Goal: Information Seeking & Learning: Learn about a topic

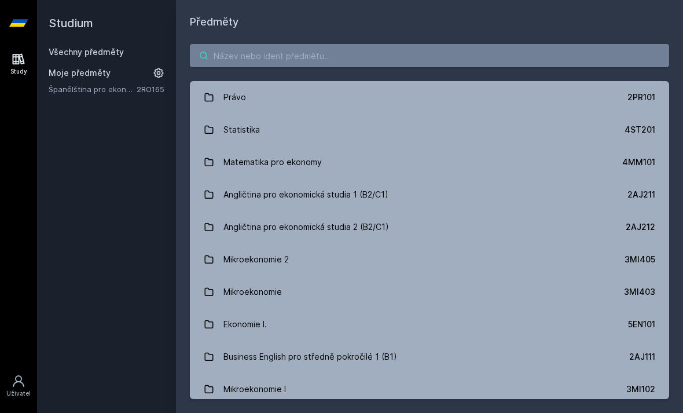
click at [349, 63] on input "search" at bounding box center [430, 55] width 480 height 23
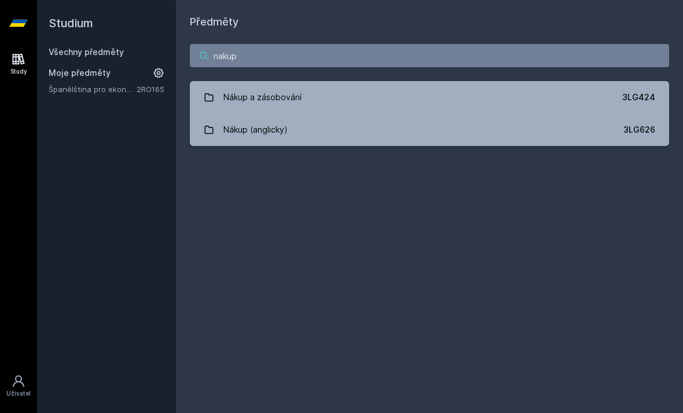
type input "nakup"
click at [433, 145] on link "Nákup (anglicky) 3LG626" at bounding box center [430, 130] width 480 height 32
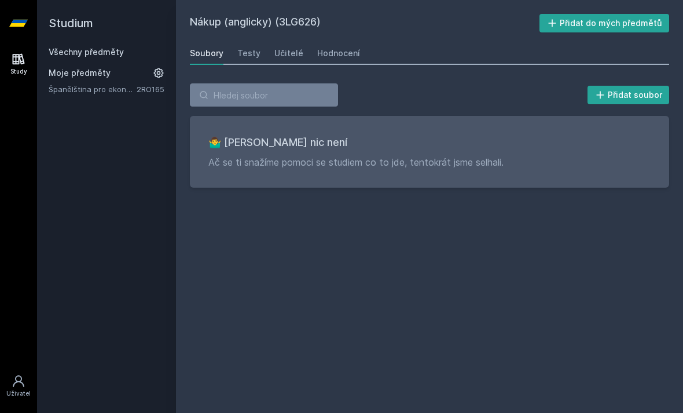
click at [343, 45] on link "Hodnocení" at bounding box center [338, 53] width 43 height 23
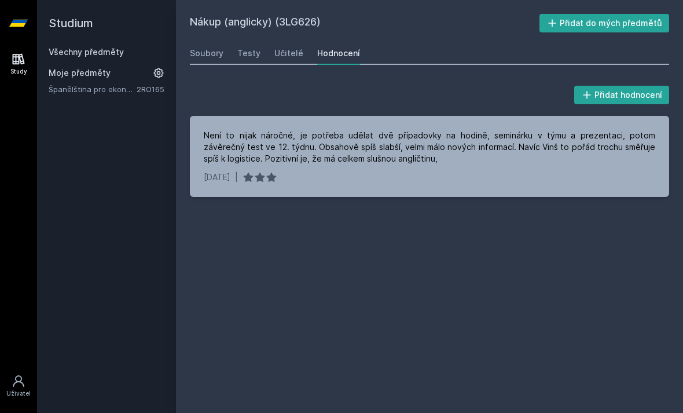
click at [88, 56] on link "Všechny předměty" at bounding box center [86, 52] width 75 height 10
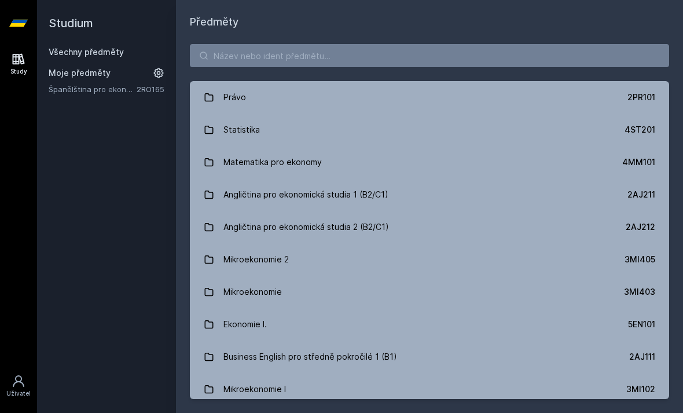
click at [103, 56] on link "Všechny předměty" at bounding box center [86, 52] width 75 height 10
click at [287, 60] on input "search" at bounding box center [430, 55] width 480 height 23
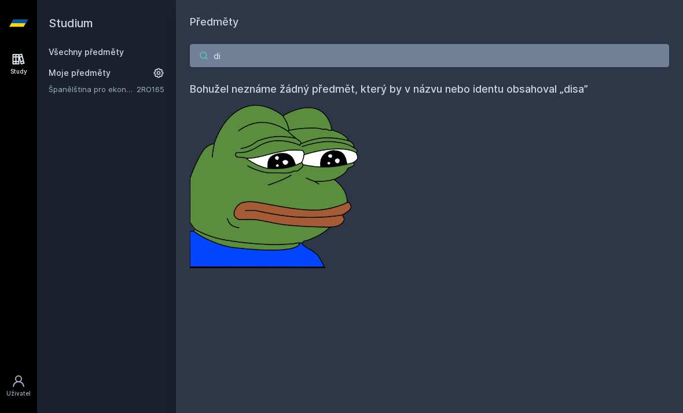
type input "d"
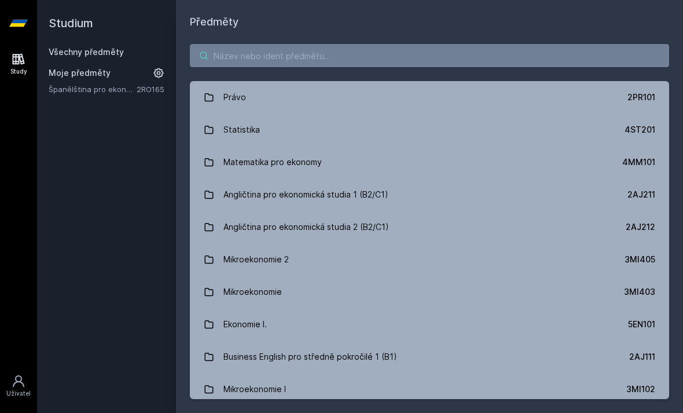
click at [312, 54] on input "search" at bounding box center [430, 55] width 480 height 23
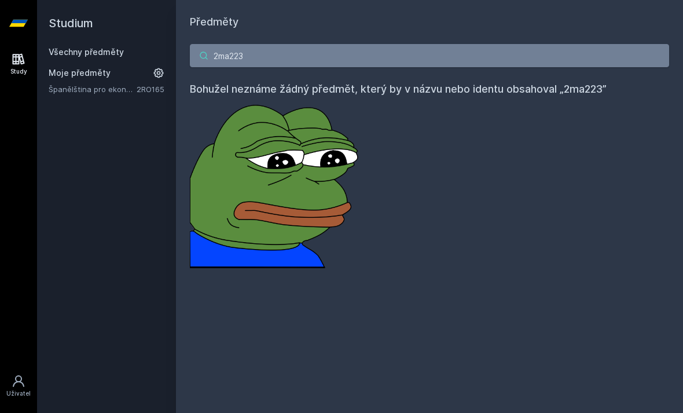
click at [324, 45] on input "2ma223" at bounding box center [430, 55] width 480 height 23
click at [521, 47] on input "2ma223" at bounding box center [430, 55] width 480 height 23
click at [448, 62] on input "2ma223" at bounding box center [430, 55] width 480 height 23
type input "2"
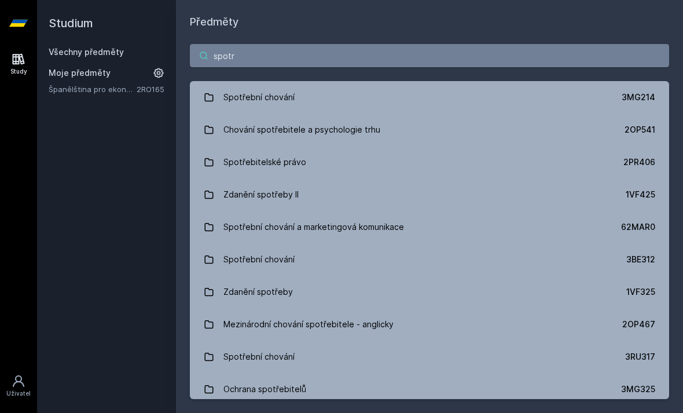
type input "spotre"
click at [355, 96] on link "Spotřební chování 3MG214" at bounding box center [430, 97] width 480 height 32
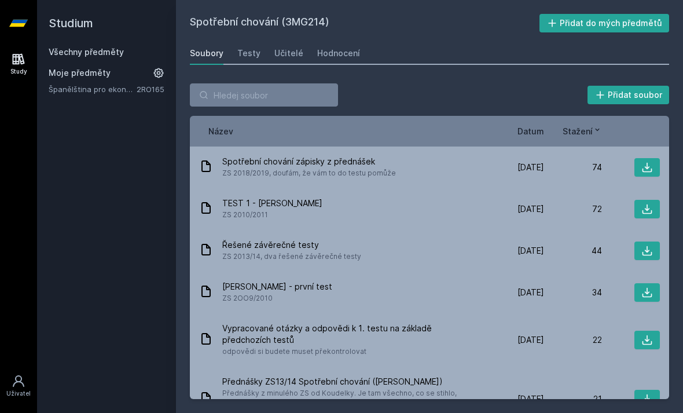
click at [333, 60] on link "Hodnocení" at bounding box center [338, 53] width 43 height 23
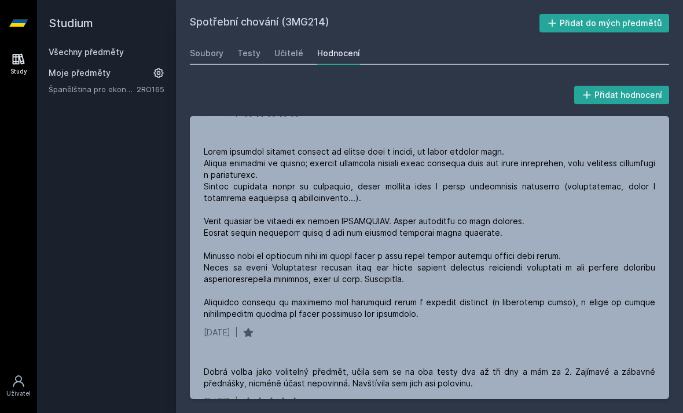
scroll to position [2531, 0]
click at [106, 54] on link "Všechny předměty" at bounding box center [86, 52] width 75 height 10
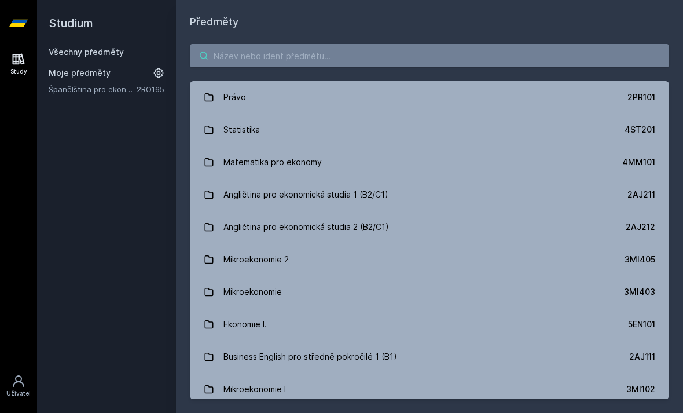
click at [298, 52] on input "search" at bounding box center [430, 55] width 480 height 23
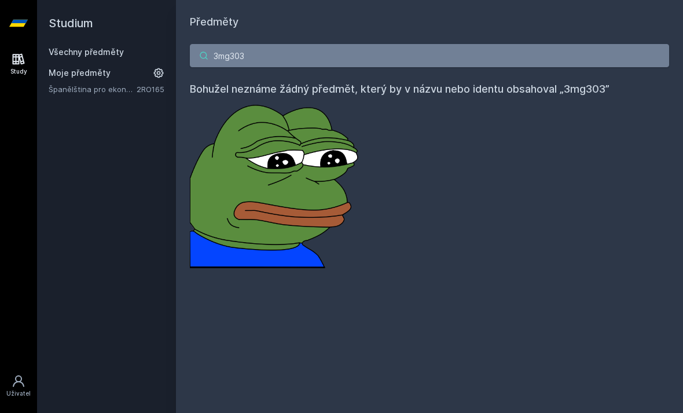
click at [375, 60] on input "3mg303" at bounding box center [430, 55] width 480 height 23
type input "3"
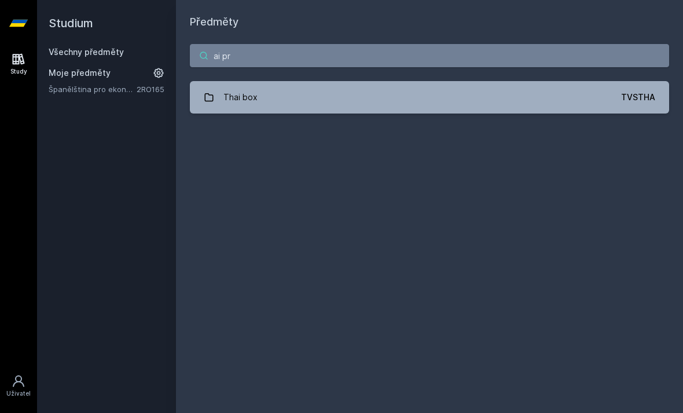
type input "ai pro"
